Goal: Feedback & Contribution: Submit feedback/report problem

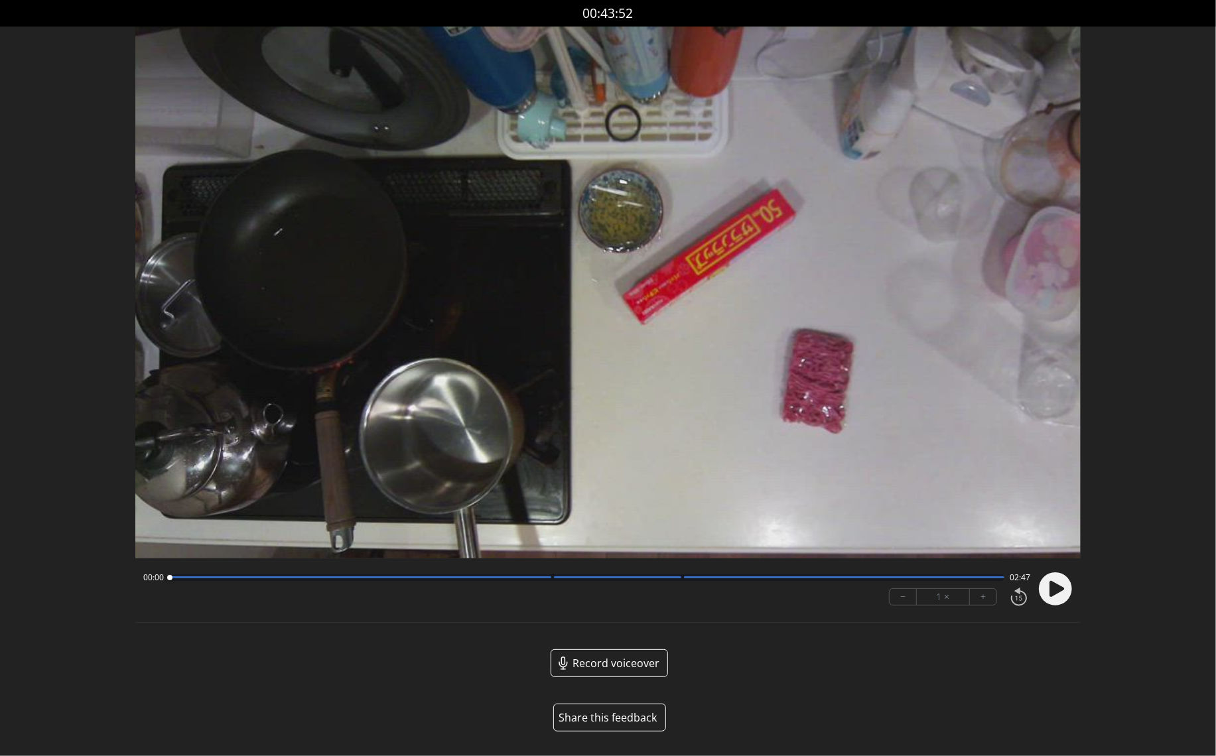
click at [379, 690] on div "Record voiceover" at bounding box center [607, 673] width 945 height 49
click at [620, 712] on button "Share this feedback" at bounding box center [609, 718] width 113 height 28
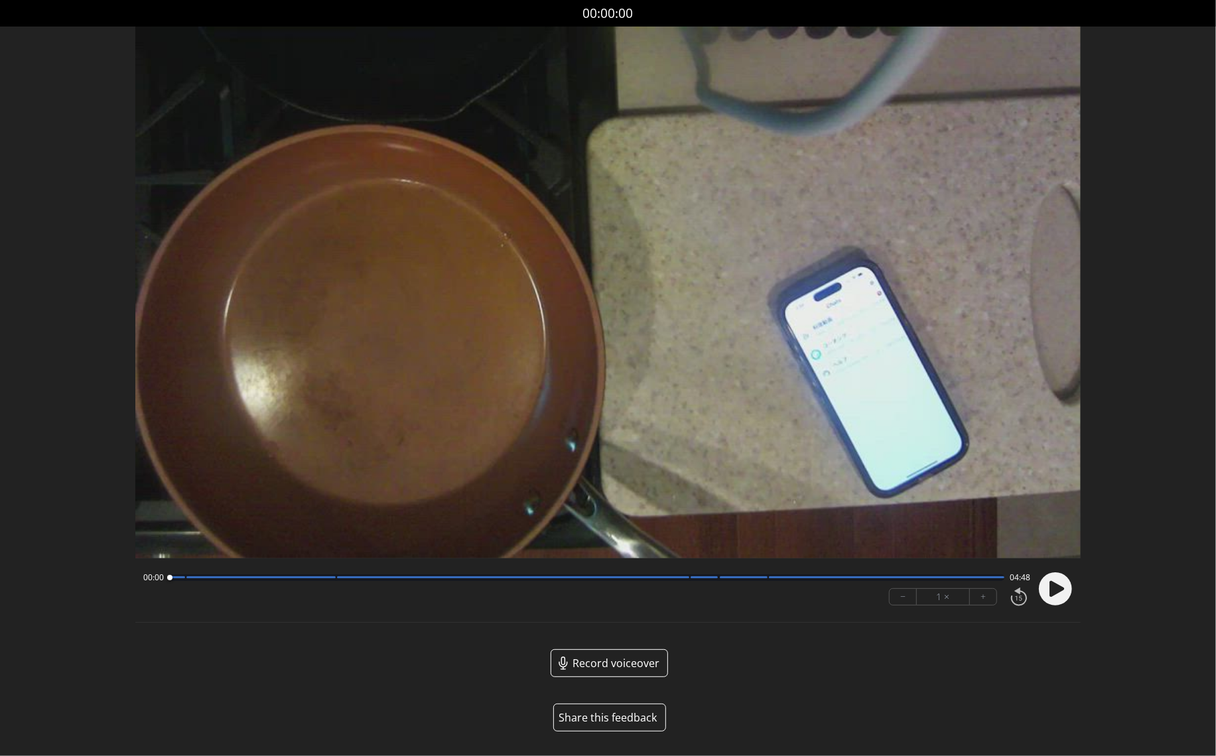
click at [621, 717] on button "Share this feedback" at bounding box center [609, 718] width 113 height 28
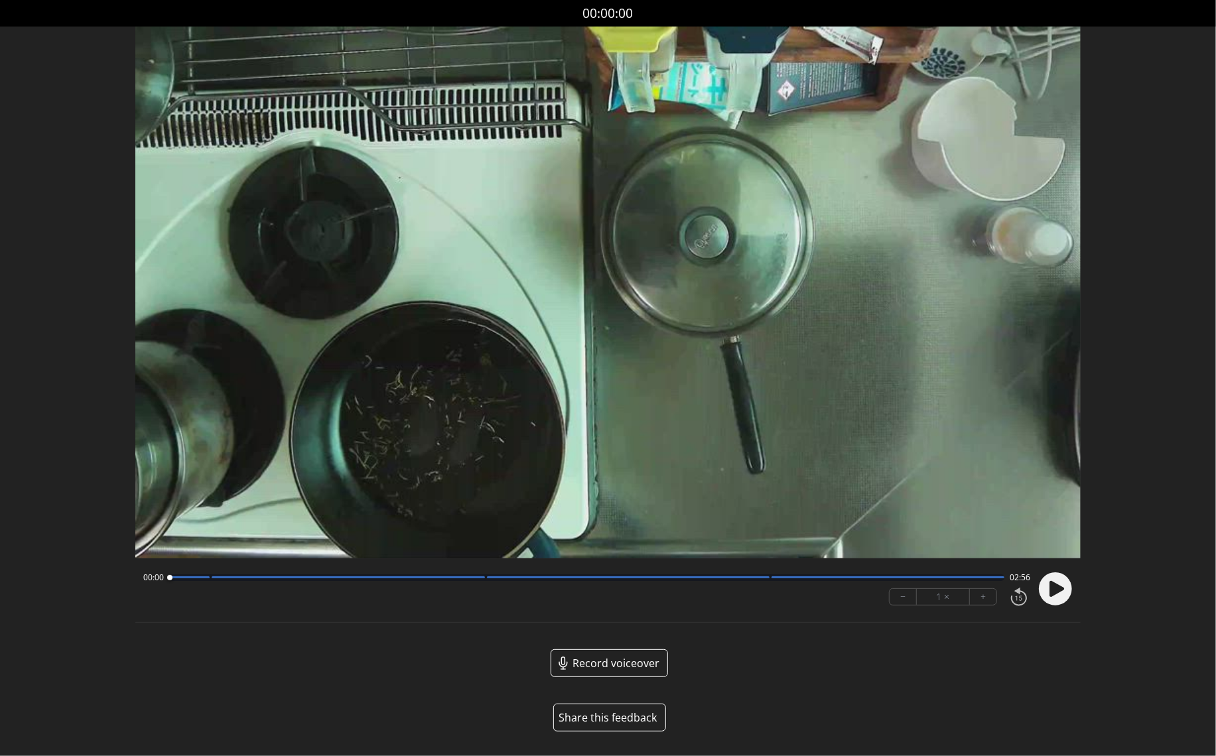
click at [623, 712] on button "Share this feedback" at bounding box center [609, 718] width 113 height 28
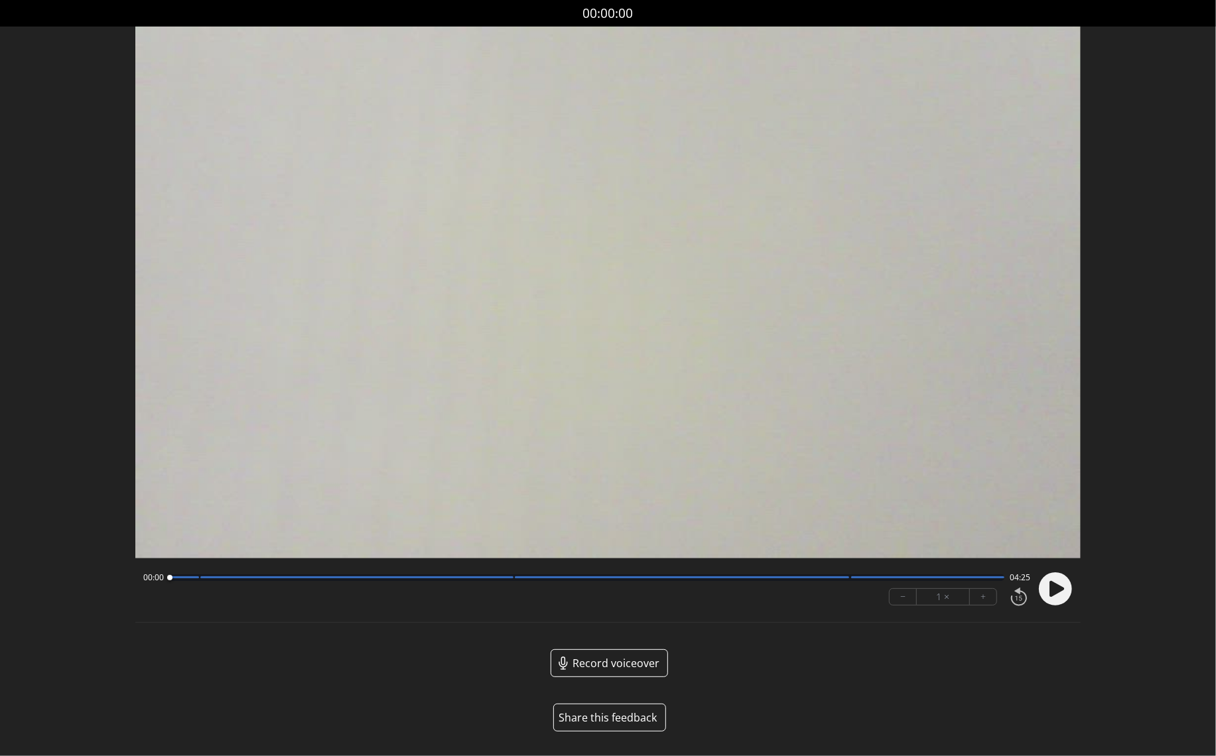
click at [628, 714] on button "Share this feedback" at bounding box center [609, 718] width 113 height 28
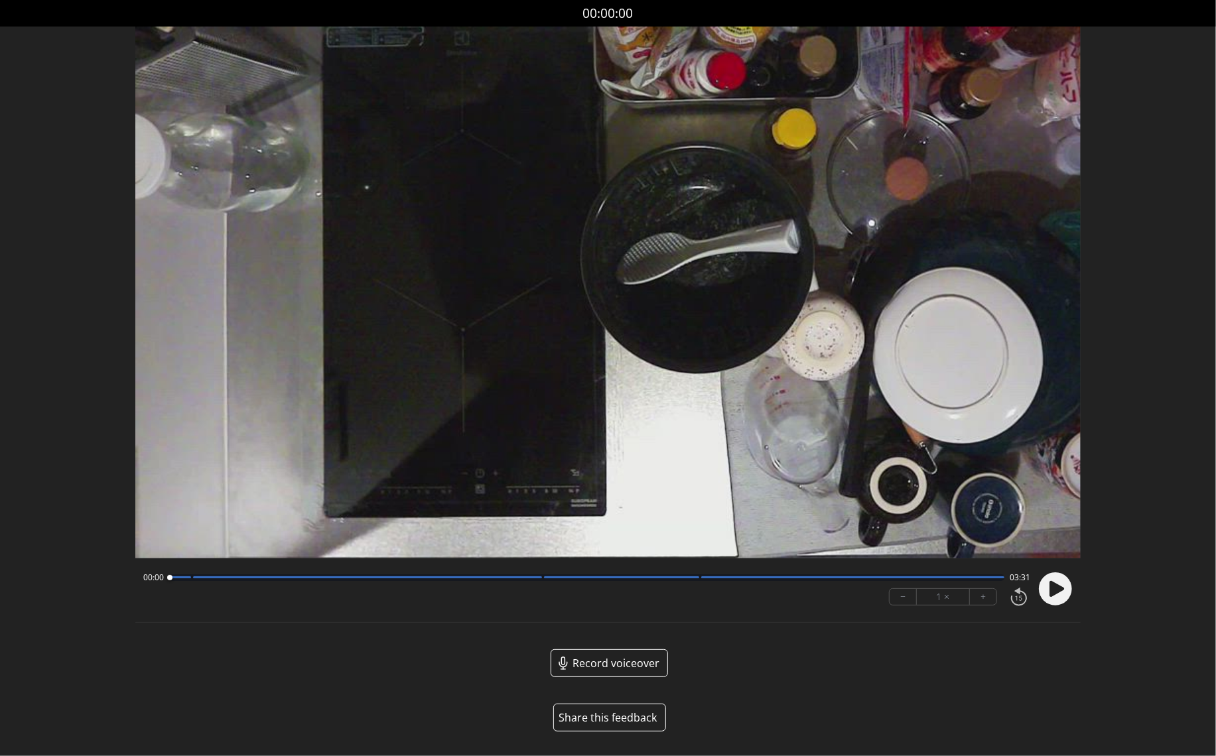
click at [617, 713] on button "Share this feedback" at bounding box center [609, 718] width 113 height 28
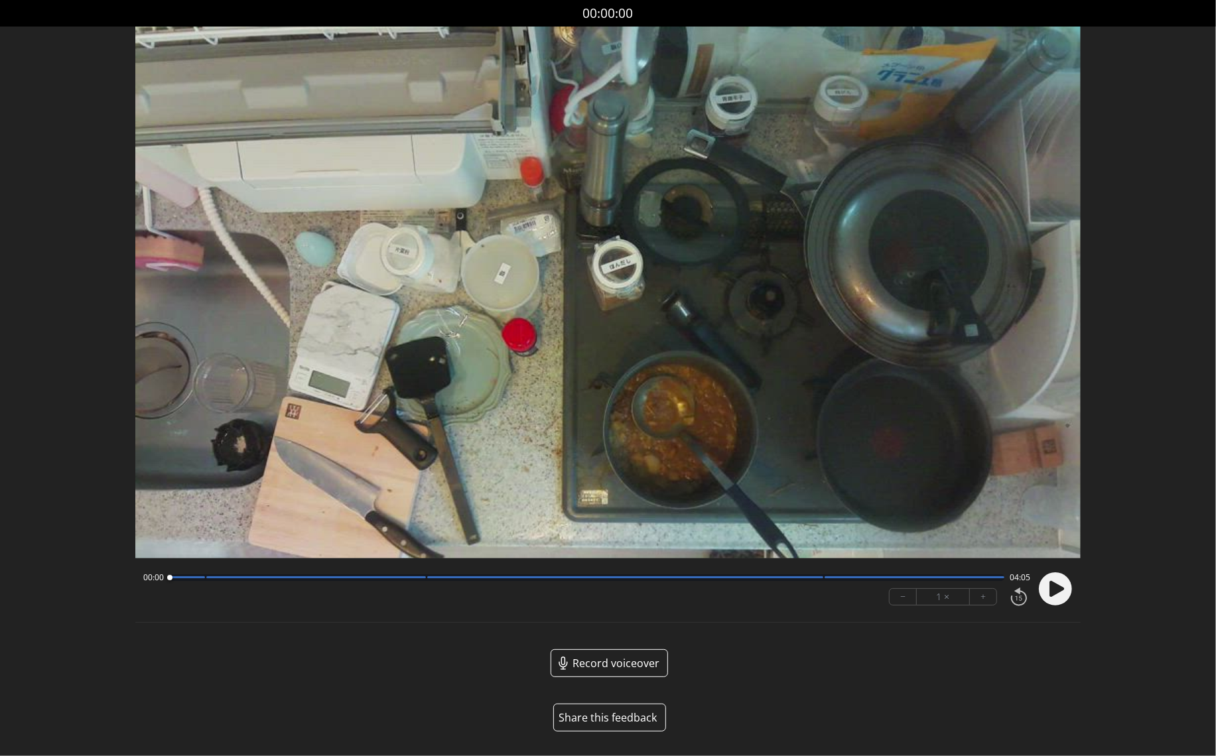
click at [620, 718] on button "Share this feedback" at bounding box center [609, 718] width 113 height 28
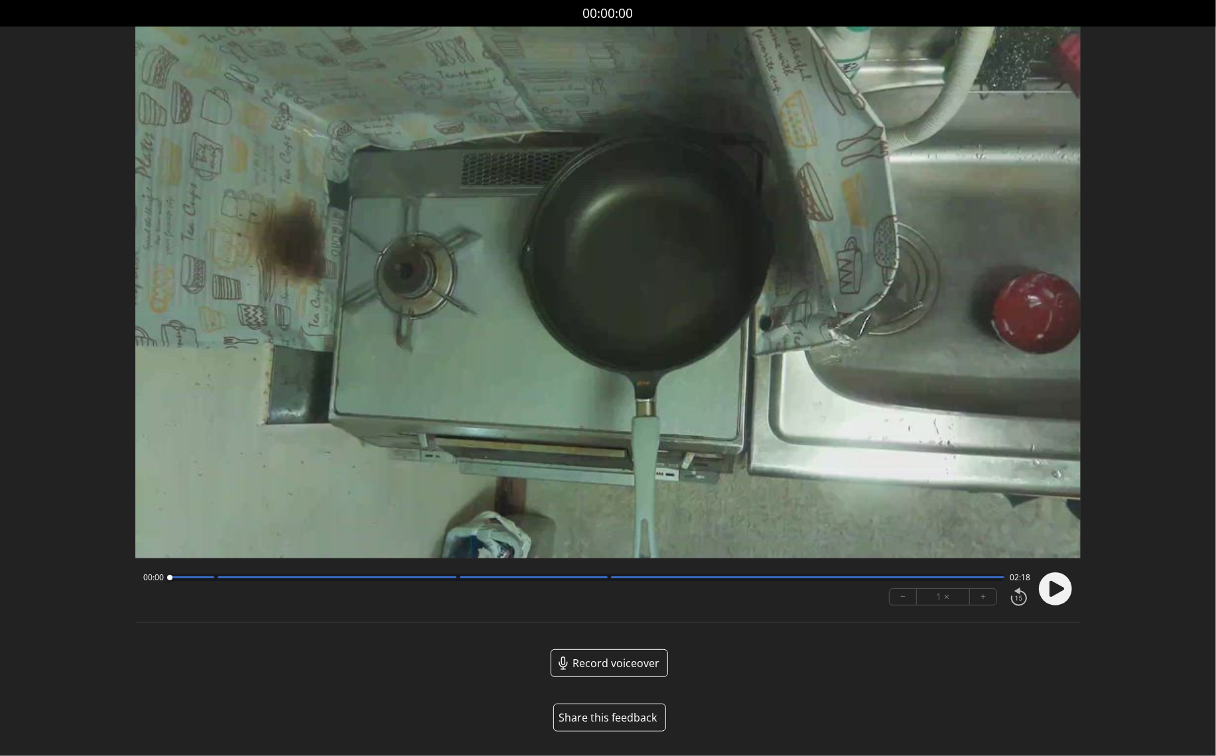
click at [606, 722] on button "Share this feedback" at bounding box center [609, 718] width 113 height 28
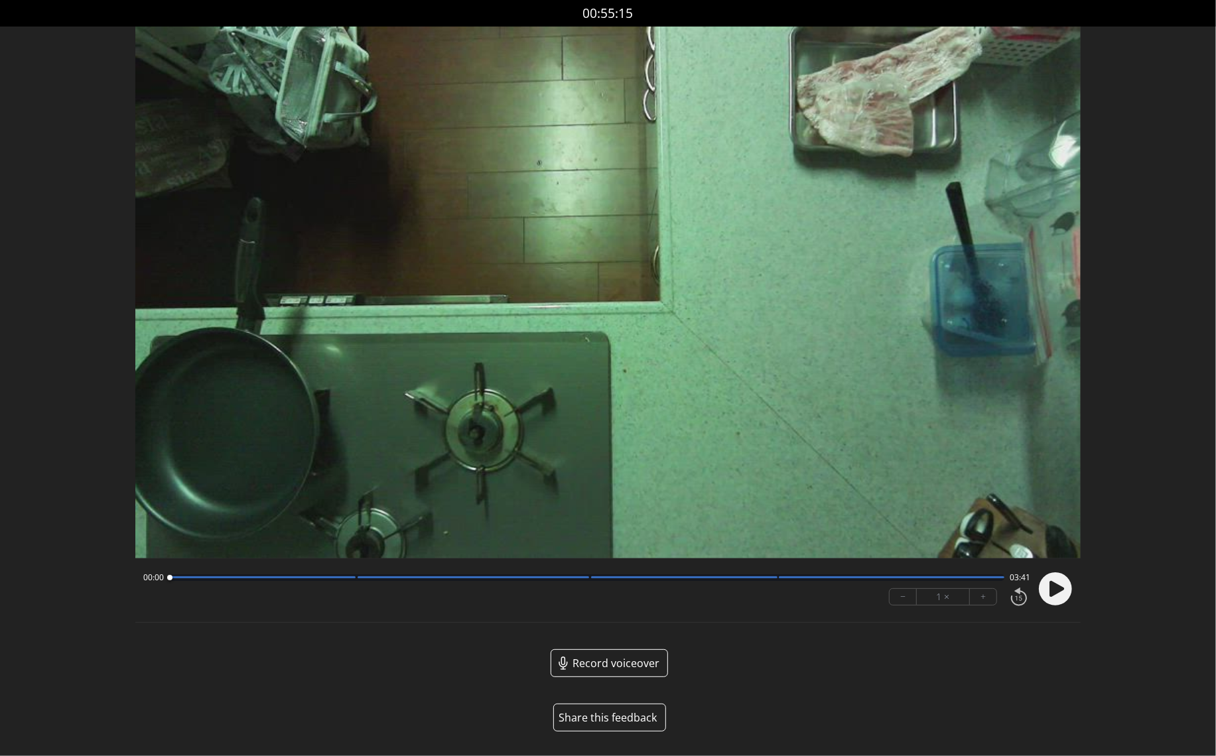
click at [630, 720] on button "Share this feedback" at bounding box center [609, 718] width 113 height 28
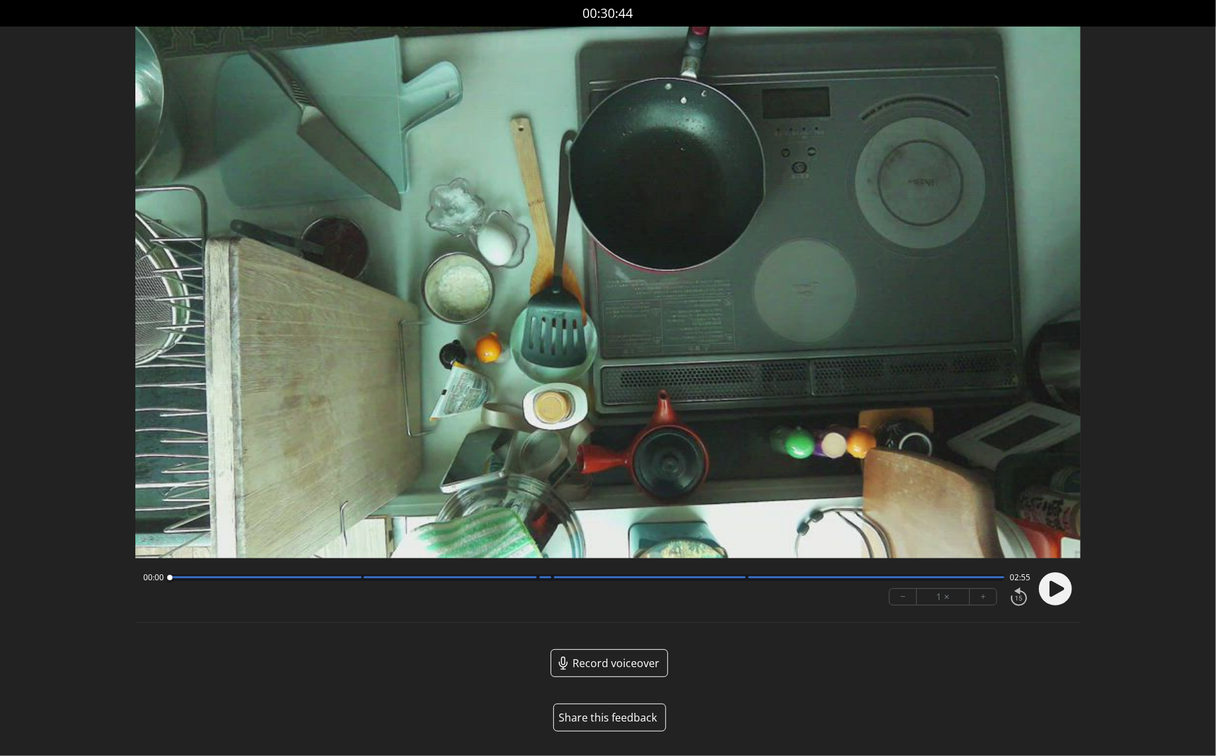
click at [620, 718] on button "Share this feedback" at bounding box center [609, 718] width 113 height 28
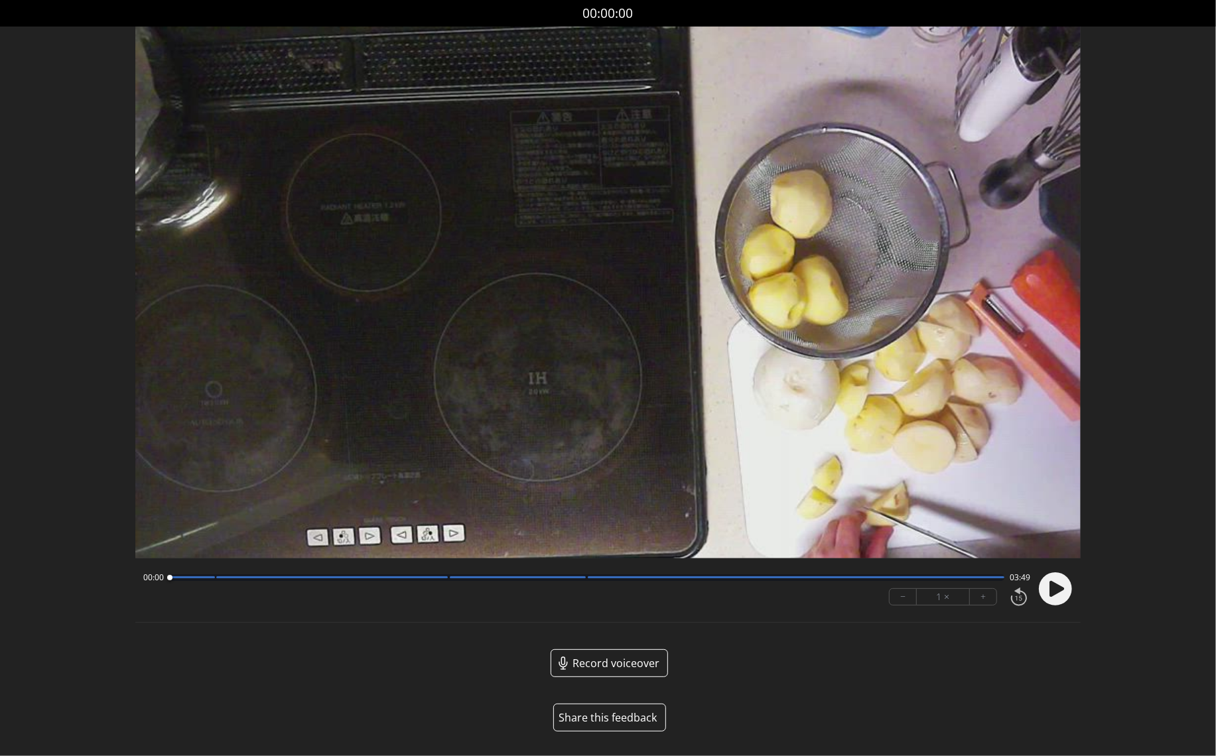
click at [616, 716] on button "Share this feedback" at bounding box center [609, 718] width 113 height 28
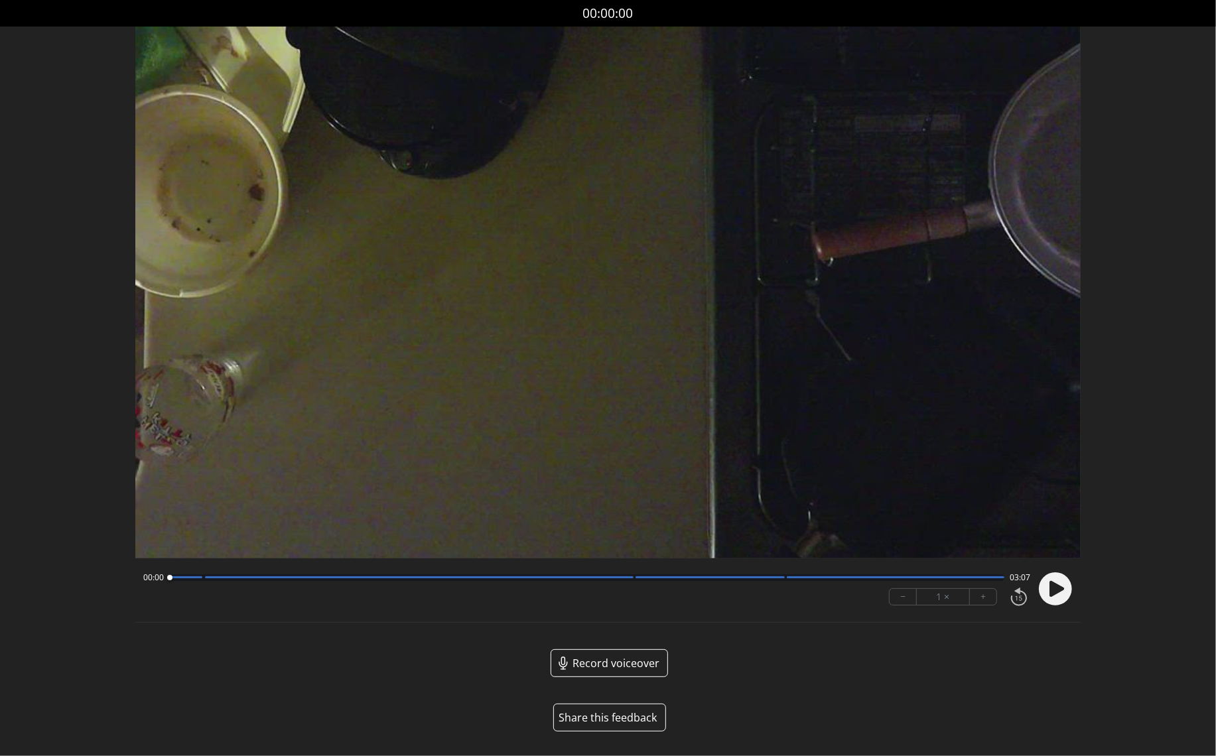
click at [629, 716] on button "Share this feedback" at bounding box center [609, 718] width 113 height 28
